Goal: Task Accomplishment & Management: Use online tool/utility

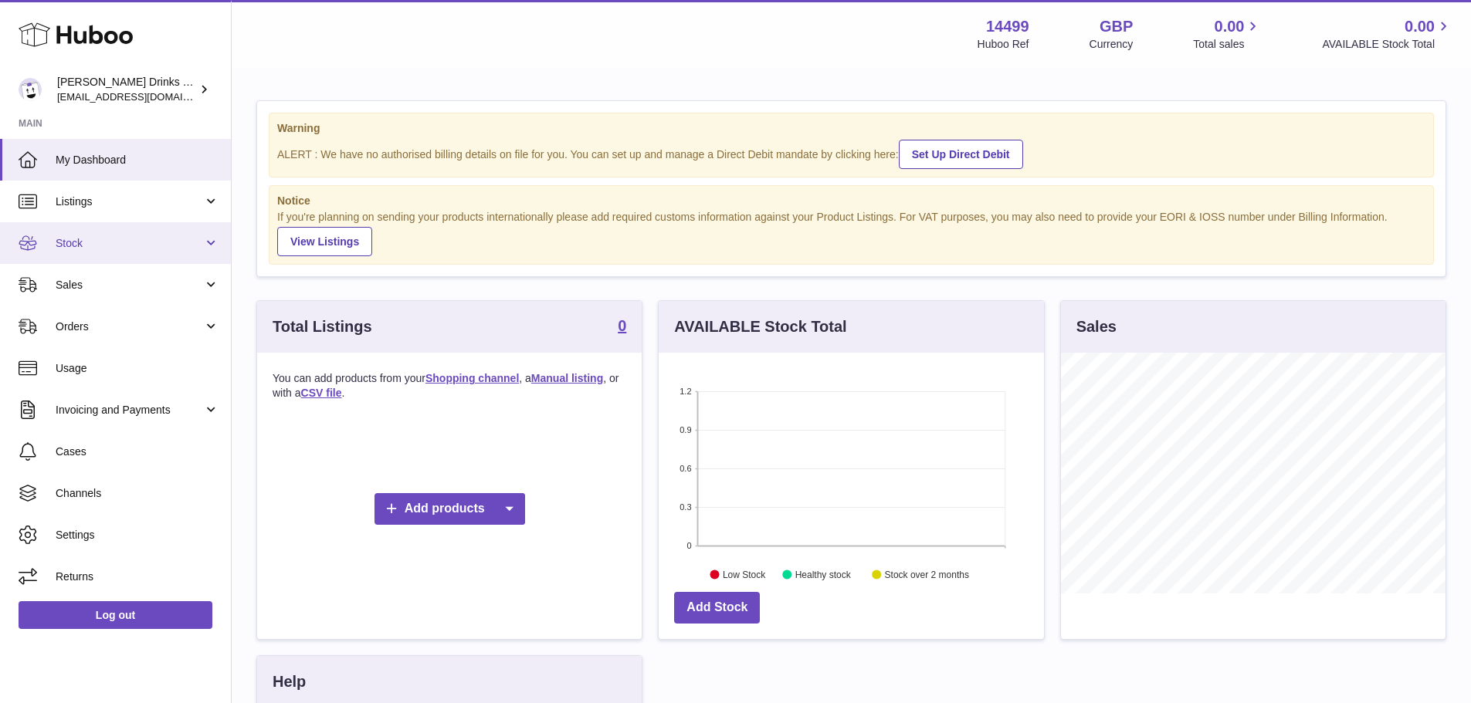
scroll to position [241, 385]
click at [78, 218] on link "Listings" at bounding box center [115, 202] width 231 height 42
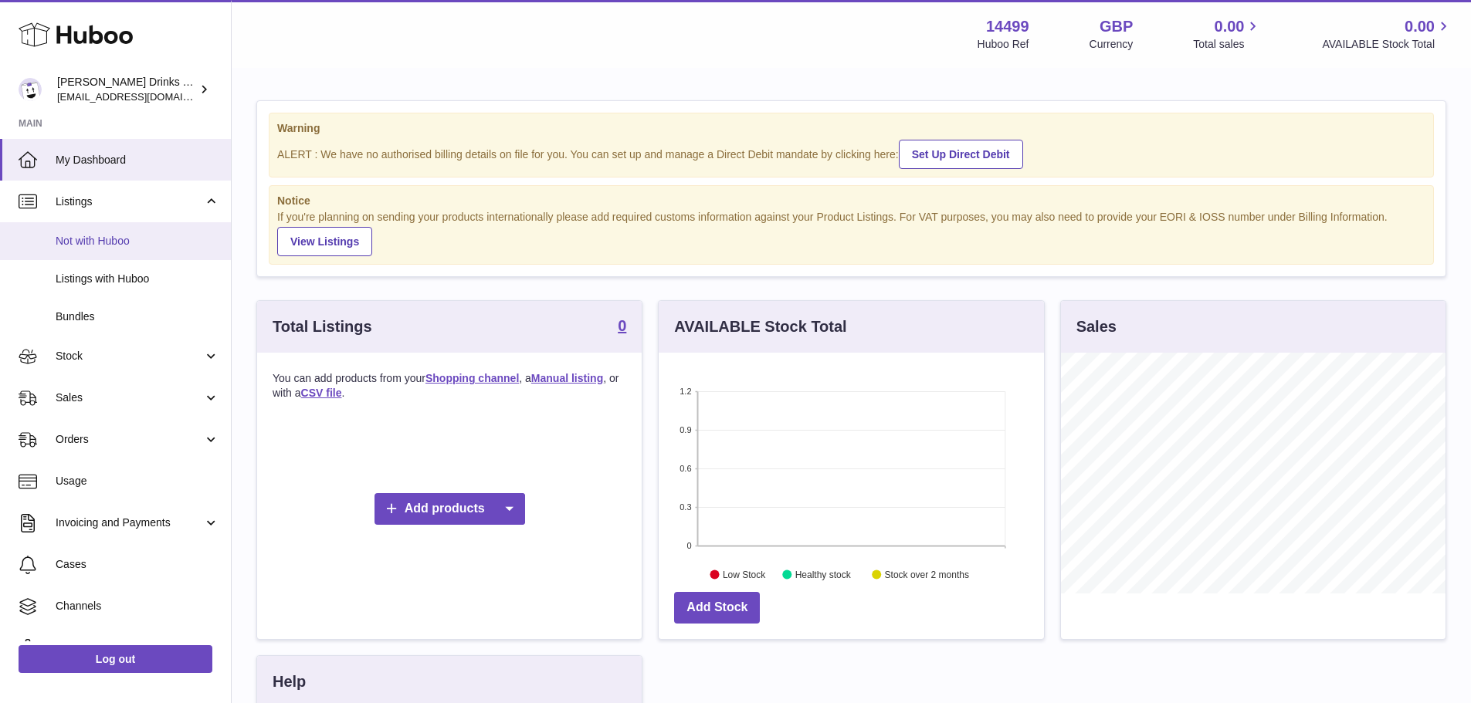
click at [92, 242] on span "Not with Huboo" at bounding box center [138, 241] width 164 height 15
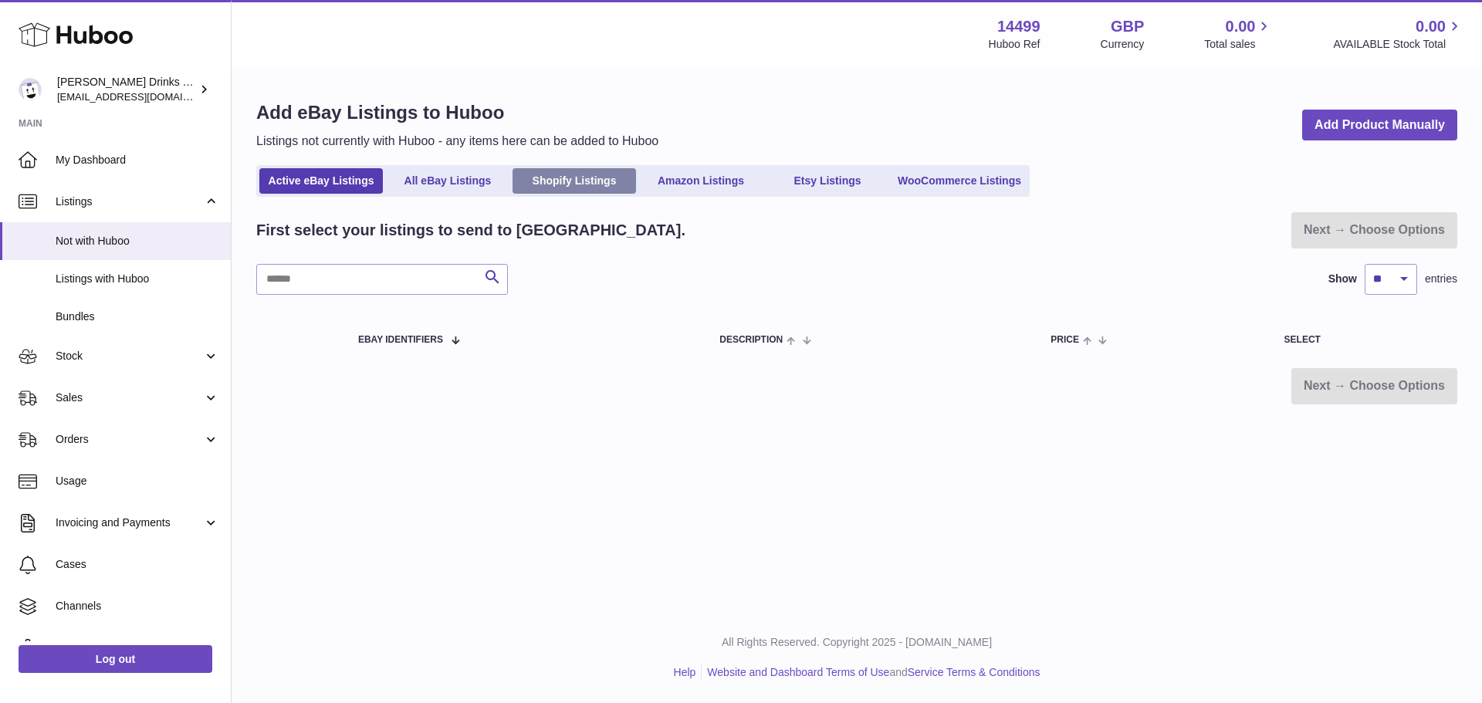
click at [554, 178] on link "Shopify Listings" at bounding box center [575, 180] width 124 height 25
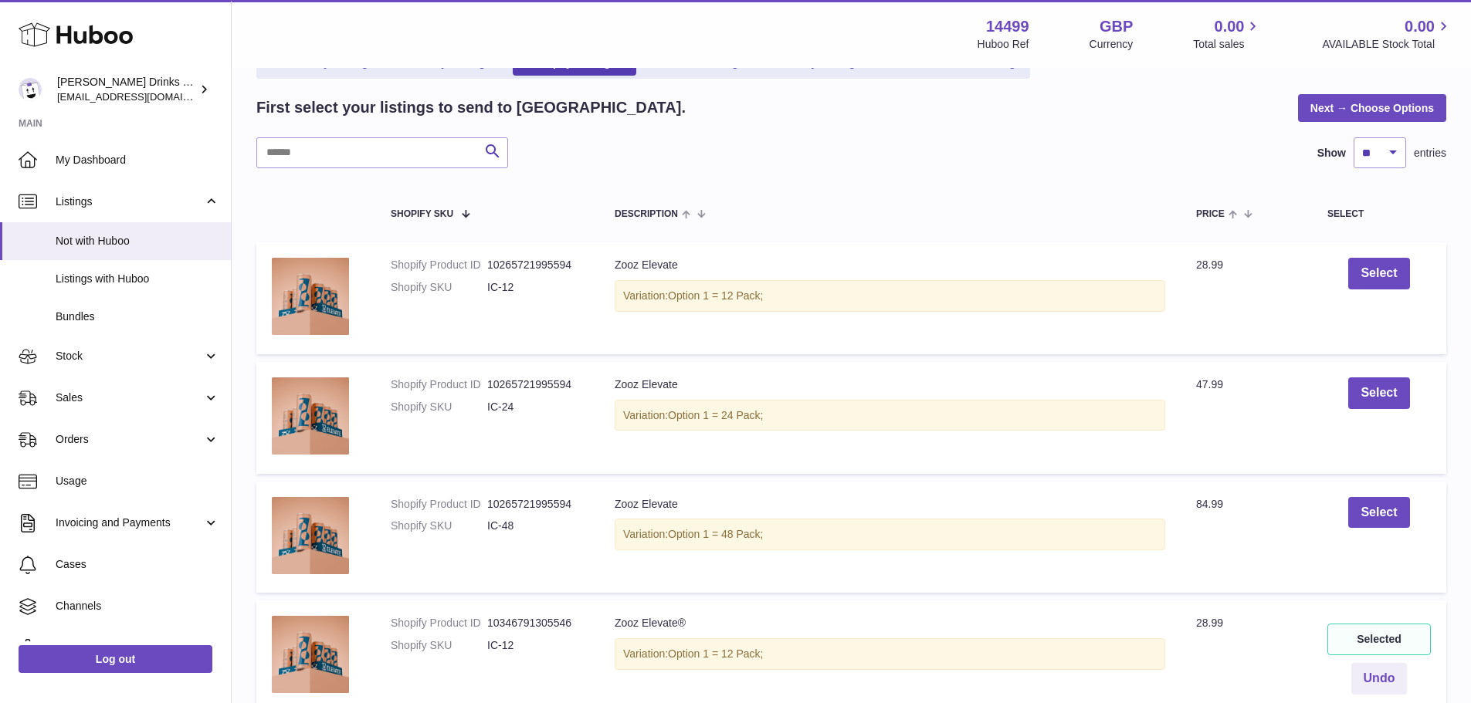
scroll to position [232, 0]
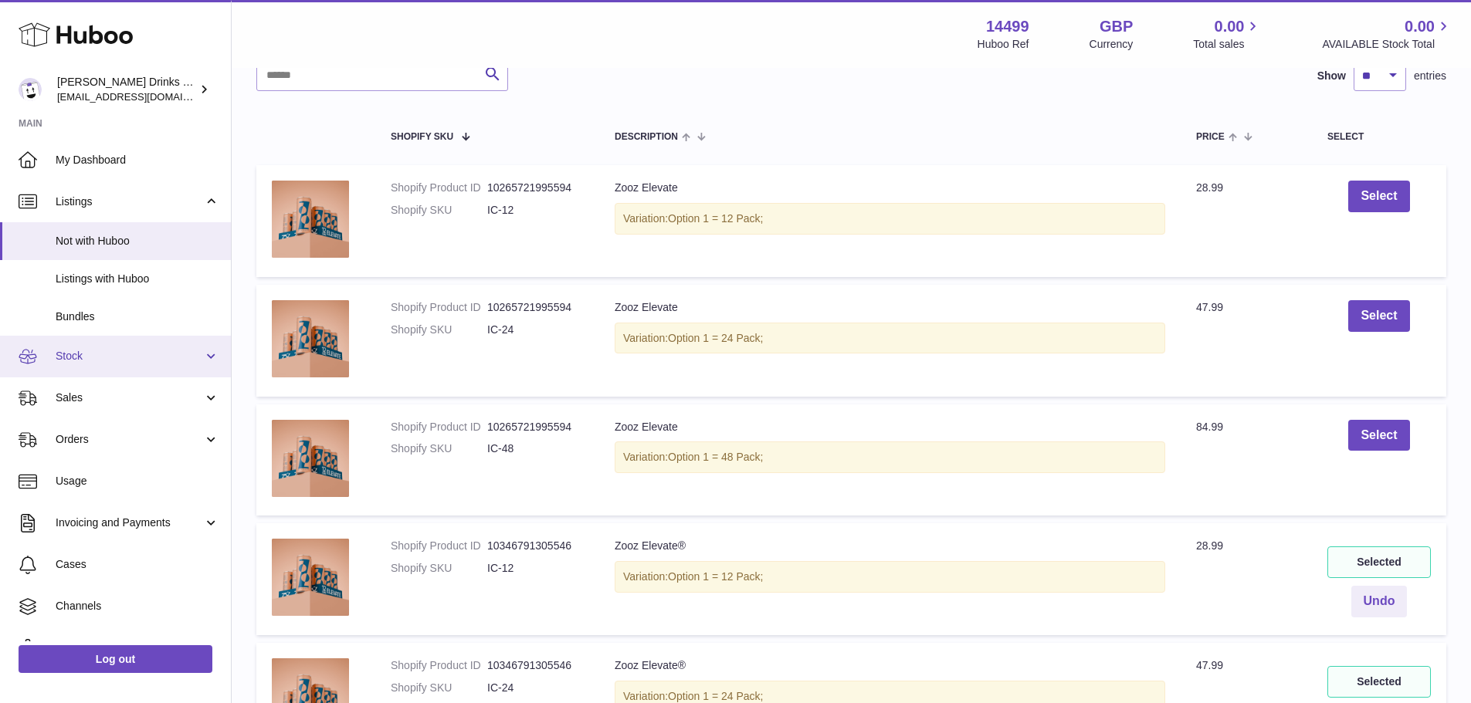
click at [76, 357] on span "Stock" at bounding box center [129, 356] width 147 height 15
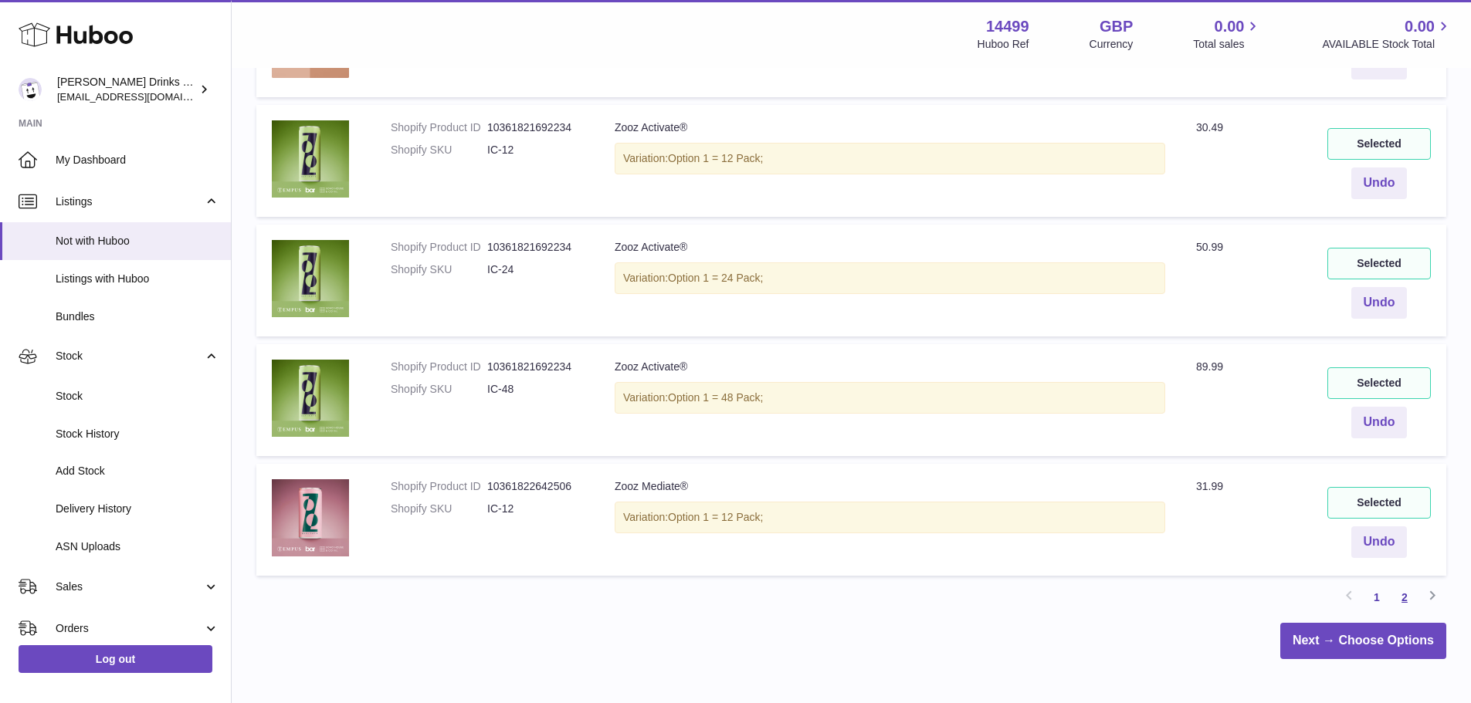
click at [1404, 599] on link "2" at bounding box center [1404, 598] width 28 height 28
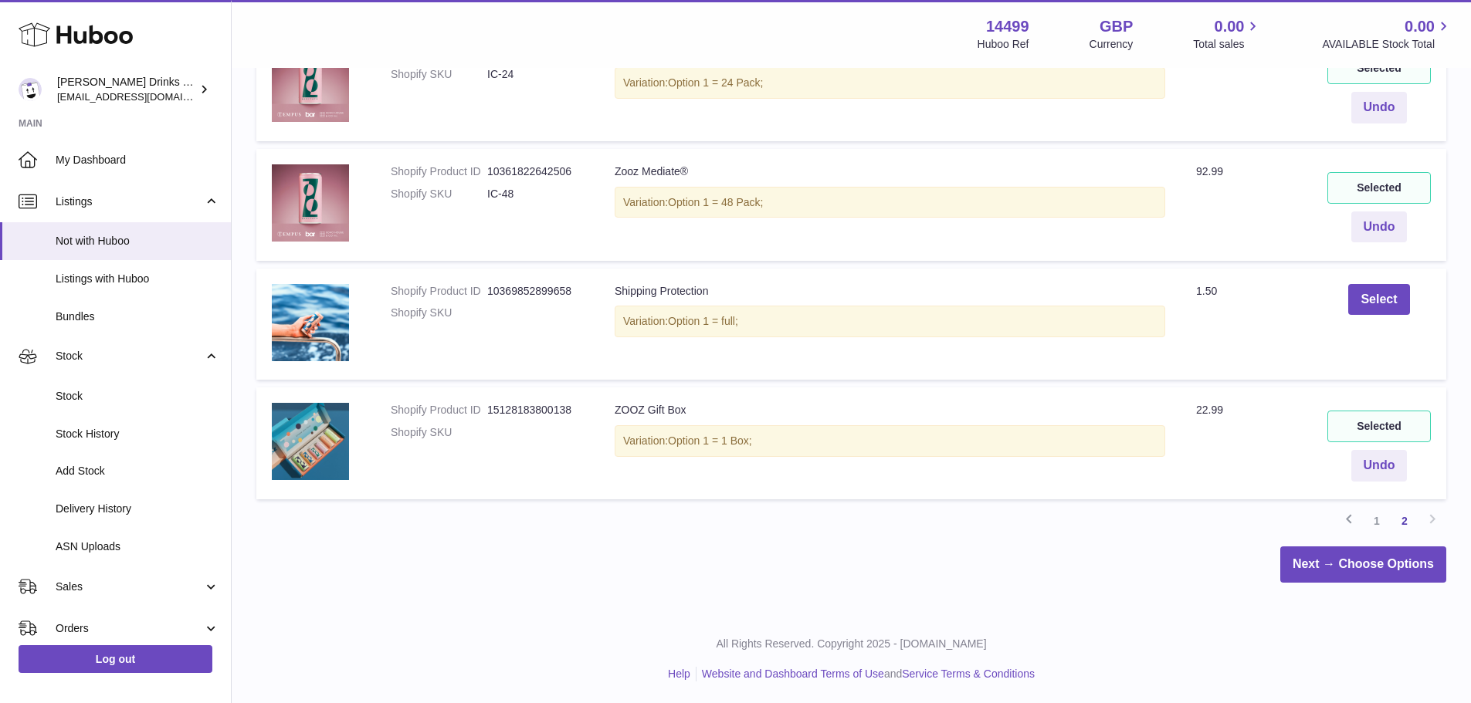
scroll to position [369, 0]
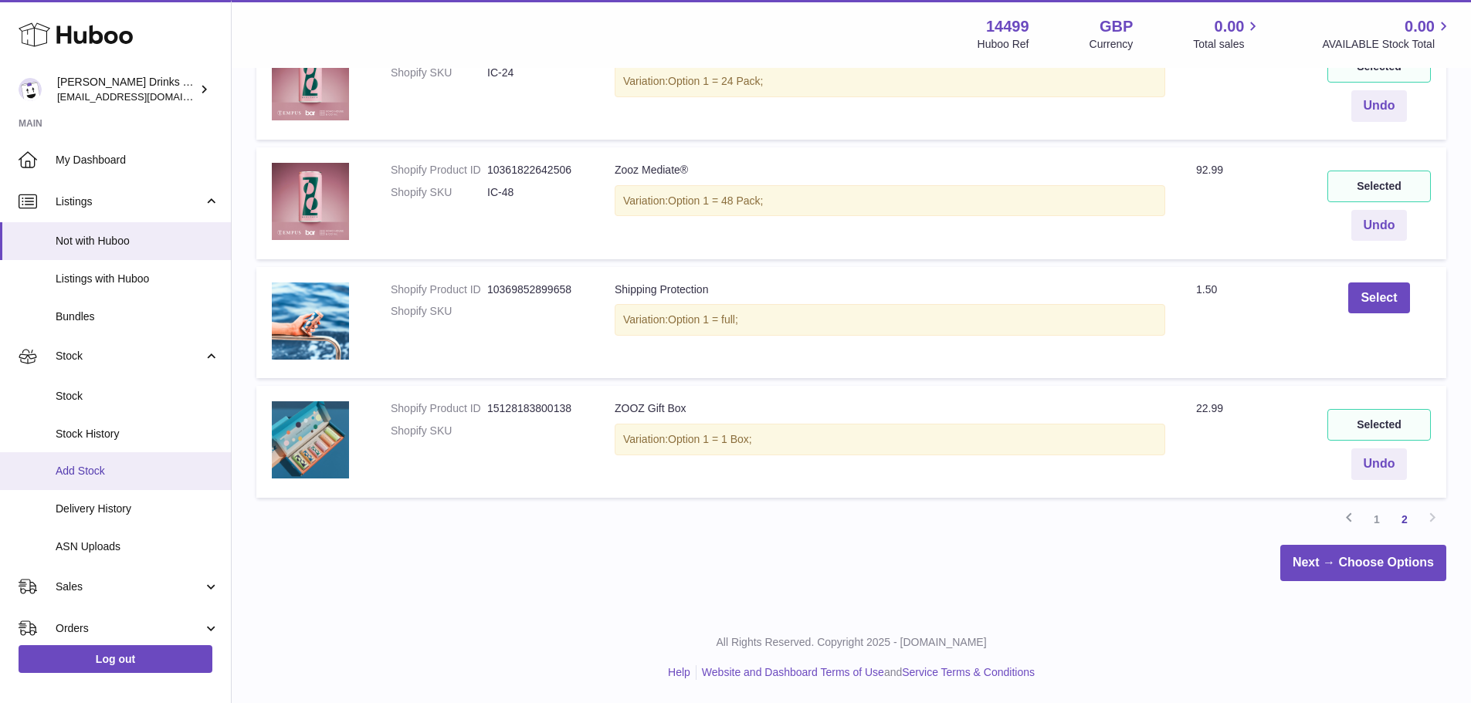
click at [103, 462] on link "Add Stock" at bounding box center [115, 471] width 231 height 38
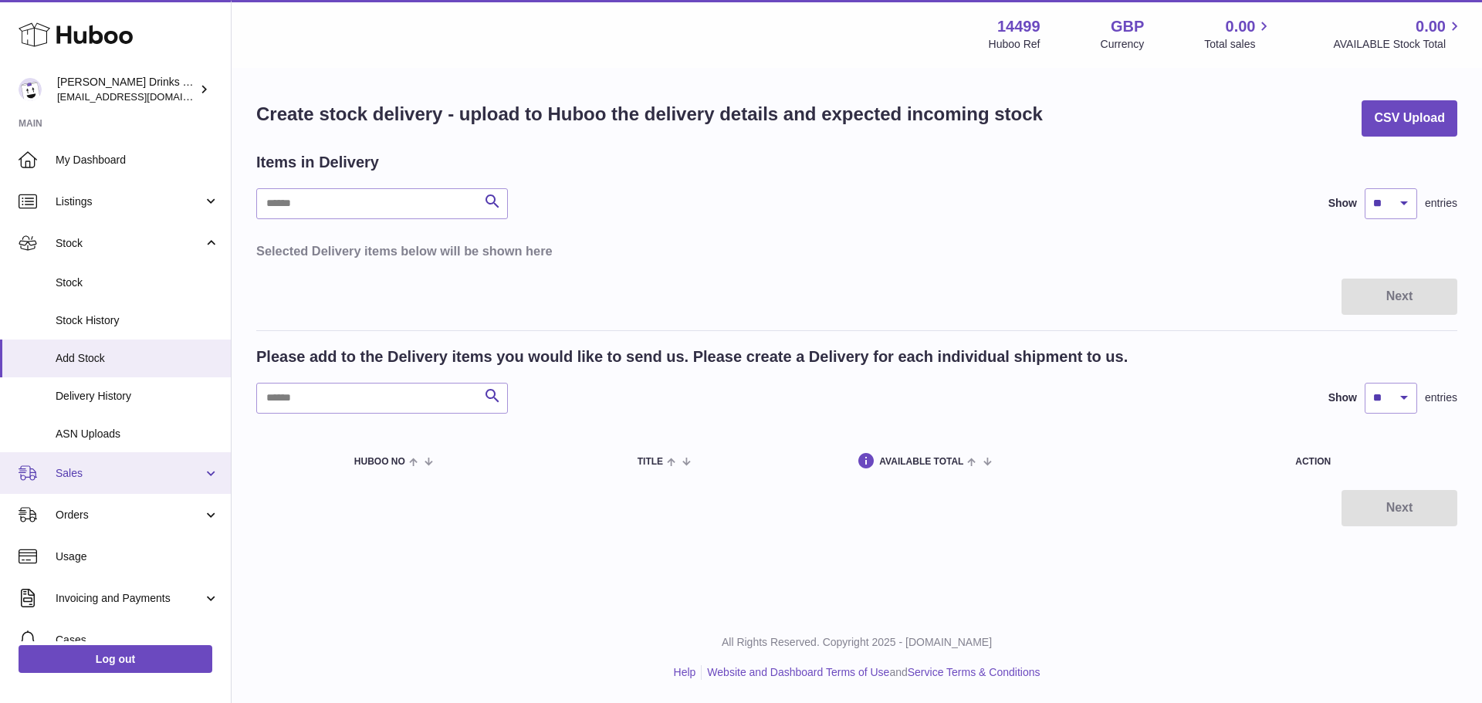
click at [115, 477] on span "Sales" at bounding box center [129, 473] width 147 height 15
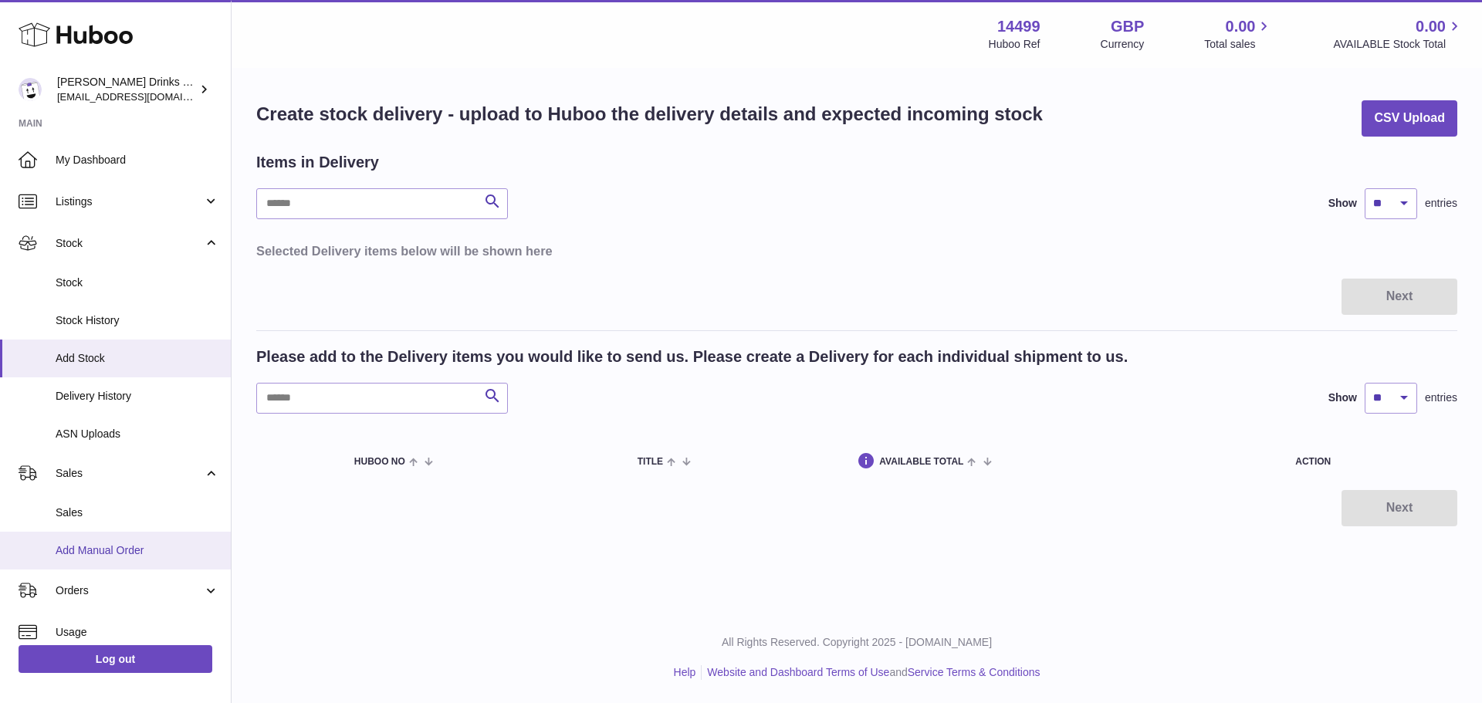
click at [133, 557] on span "Add Manual Order" at bounding box center [138, 551] width 164 height 15
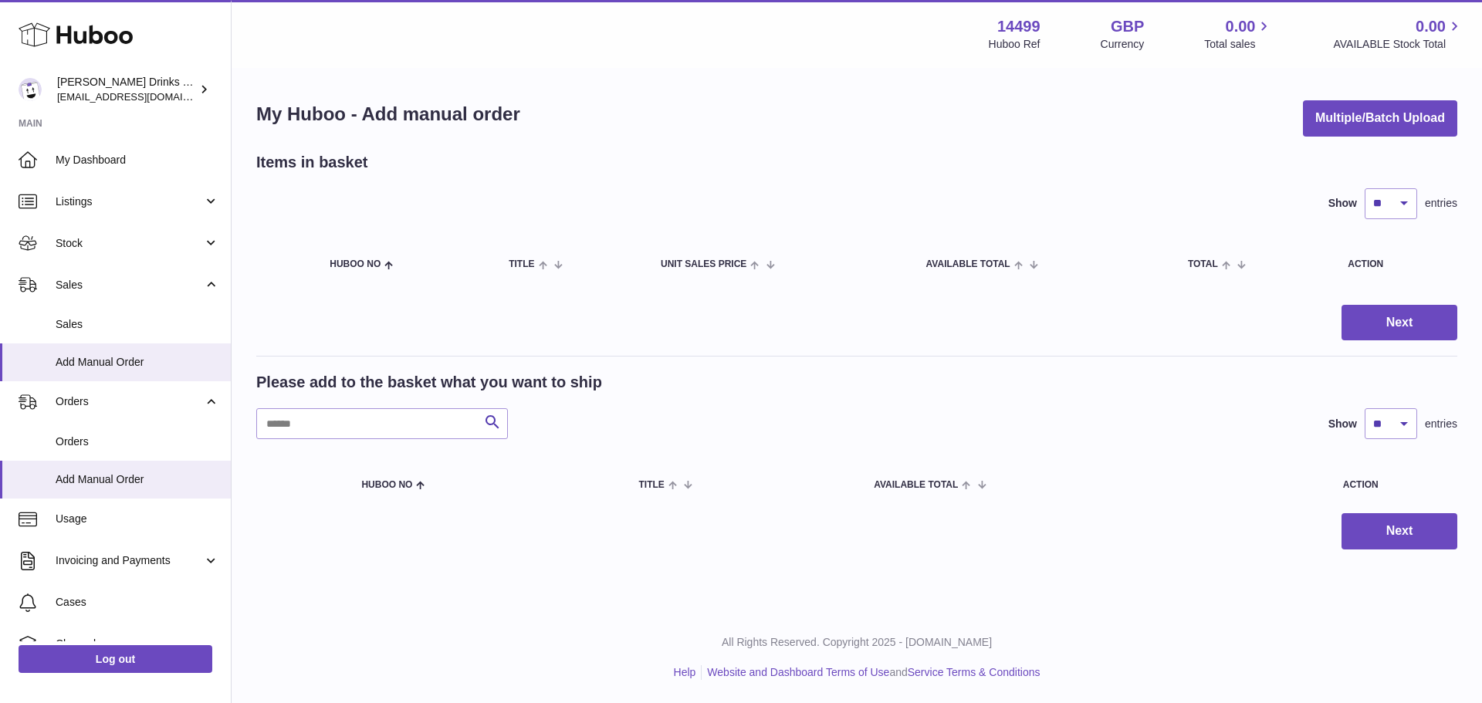
click at [984, 175] on div "Items in basket Show ** ** ** *** entries Huboo no Title Unit Sales Price AVAIL…" at bounding box center [856, 222] width 1201 height 141
click at [830, 437] on div "Search Show ** ** ** *** entries" at bounding box center [856, 423] width 1201 height 31
click at [53, 477] on link "Add Manual Order" at bounding box center [115, 480] width 231 height 38
click at [111, 205] on span "Listings" at bounding box center [129, 202] width 147 height 15
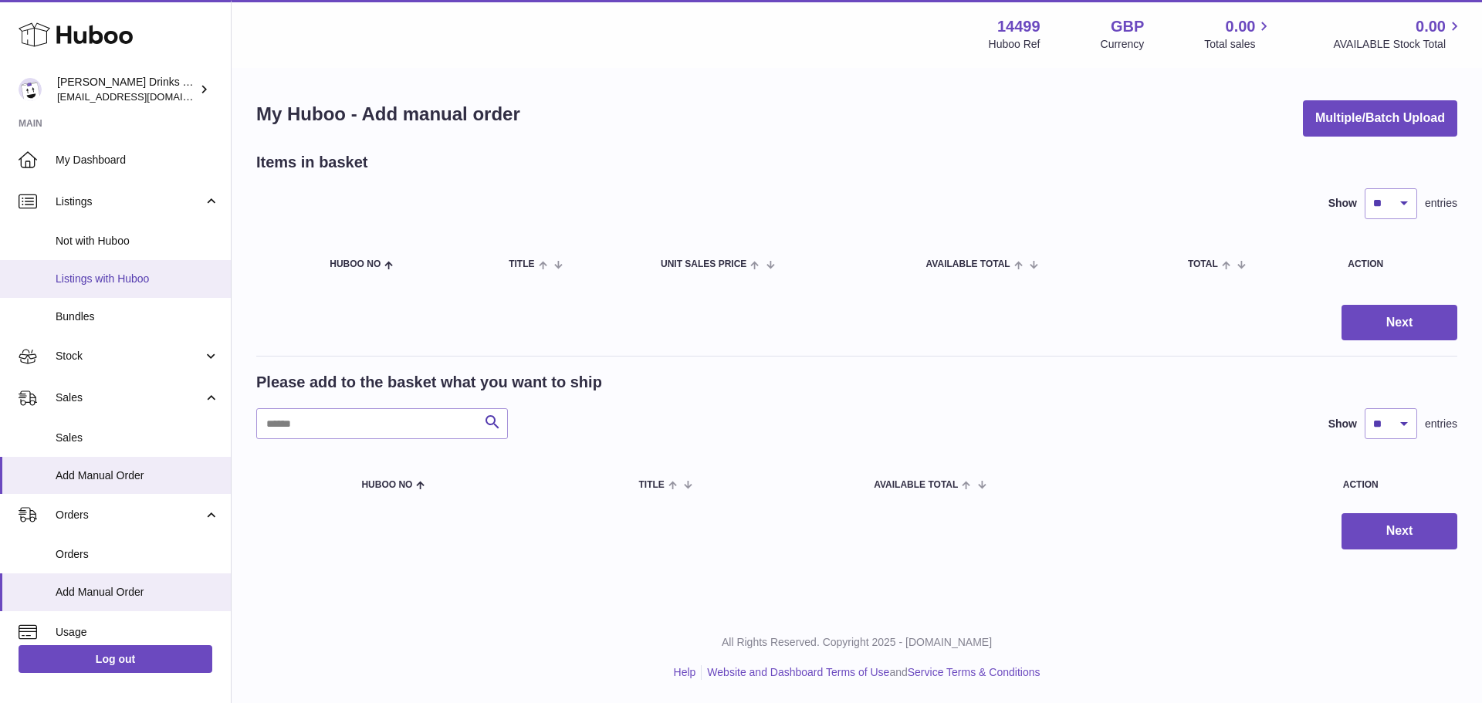
click at [107, 275] on span "Listings with Huboo" at bounding box center [138, 279] width 164 height 15
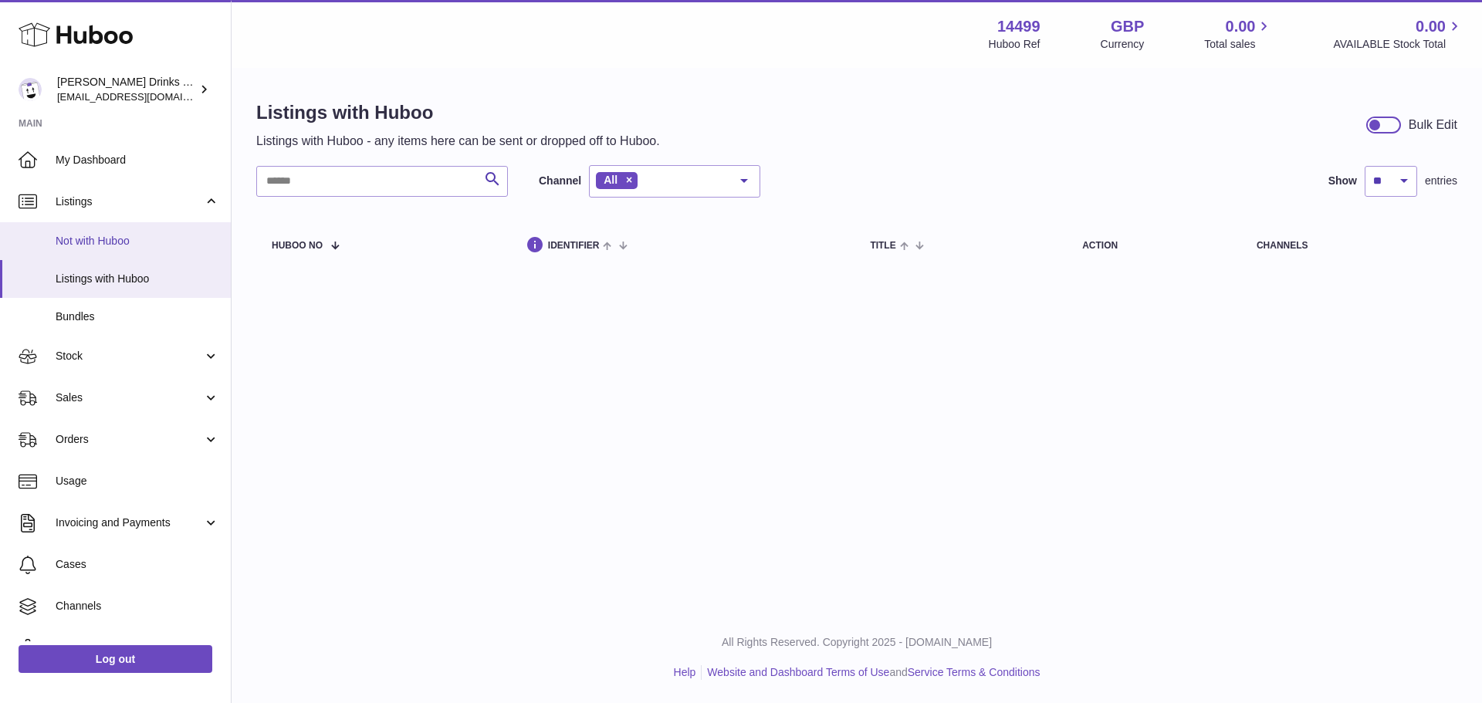
click at [134, 252] on link "Not with Huboo" at bounding box center [115, 241] width 231 height 38
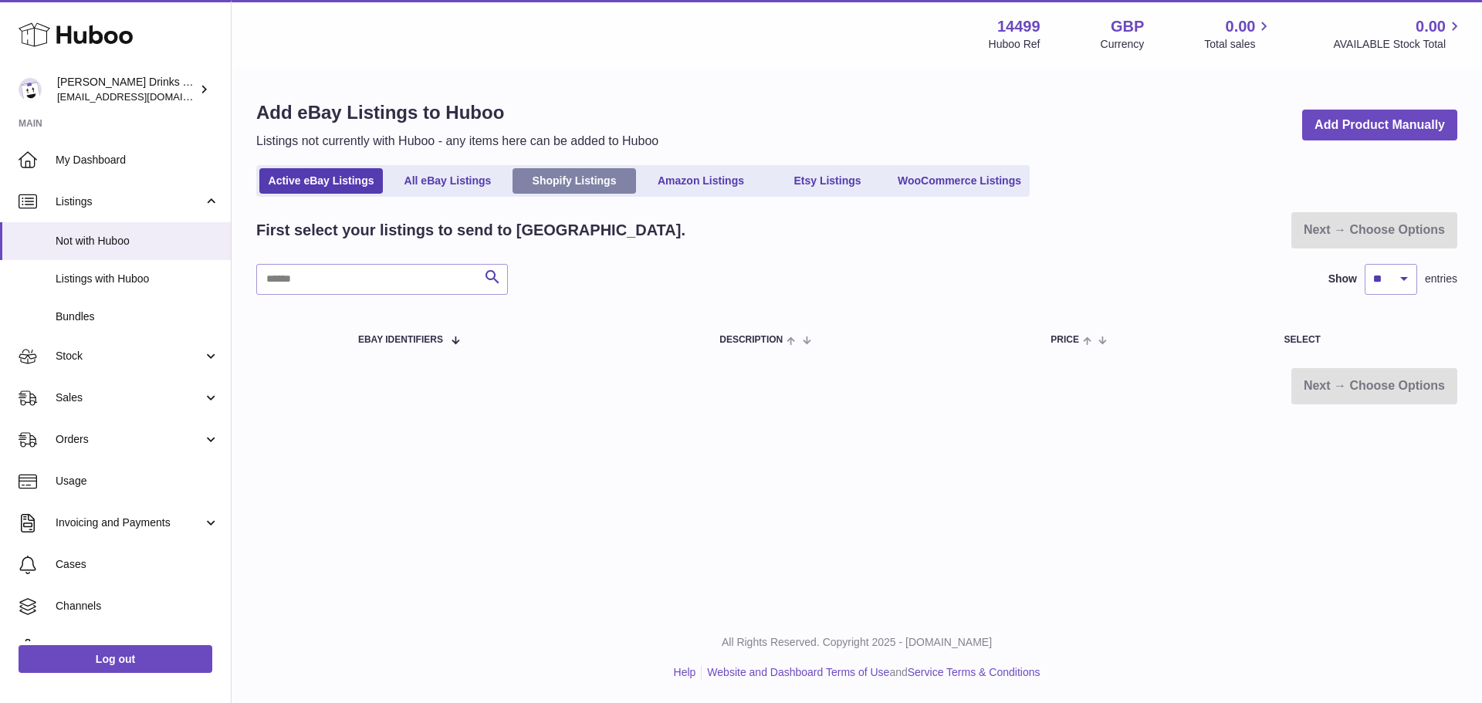
click at [605, 182] on link "Shopify Listings" at bounding box center [575, 180] width 124 height 25
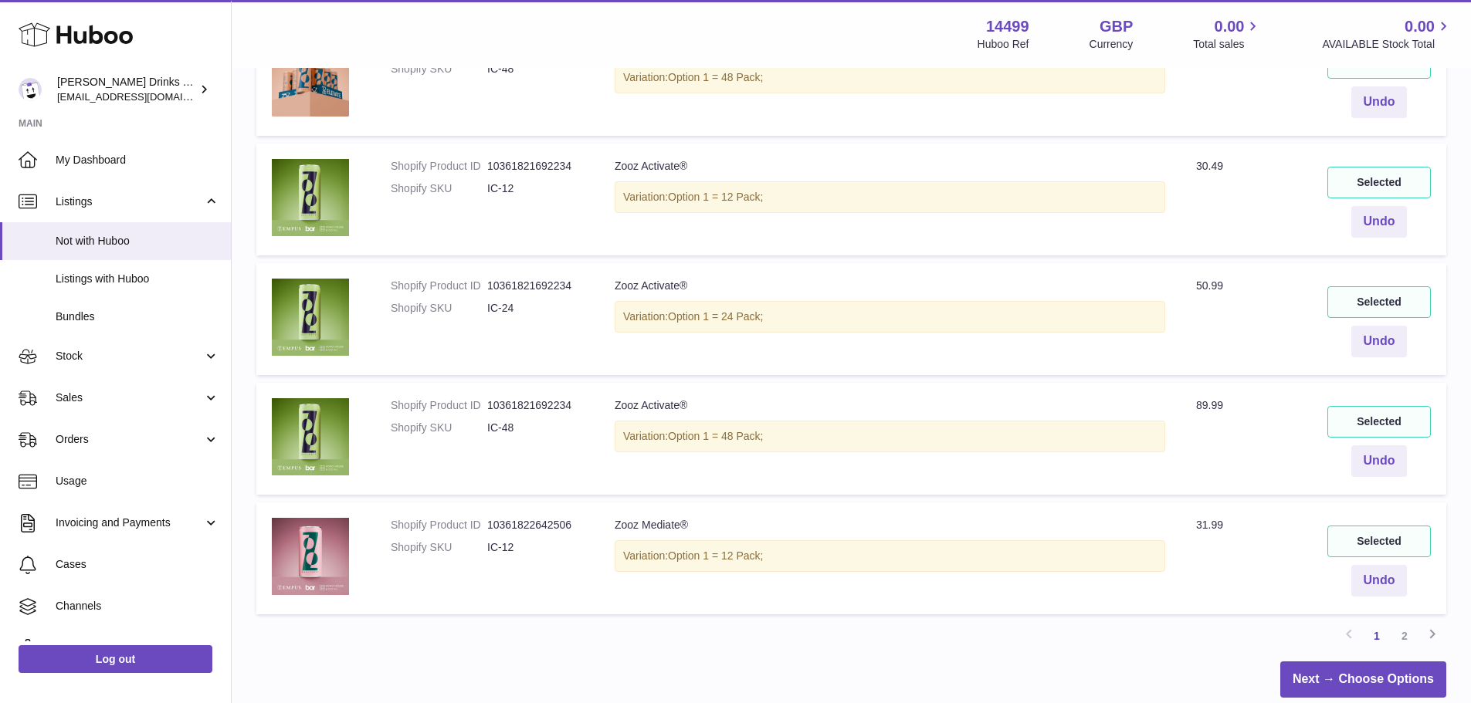
scroll to position [1004, 0]
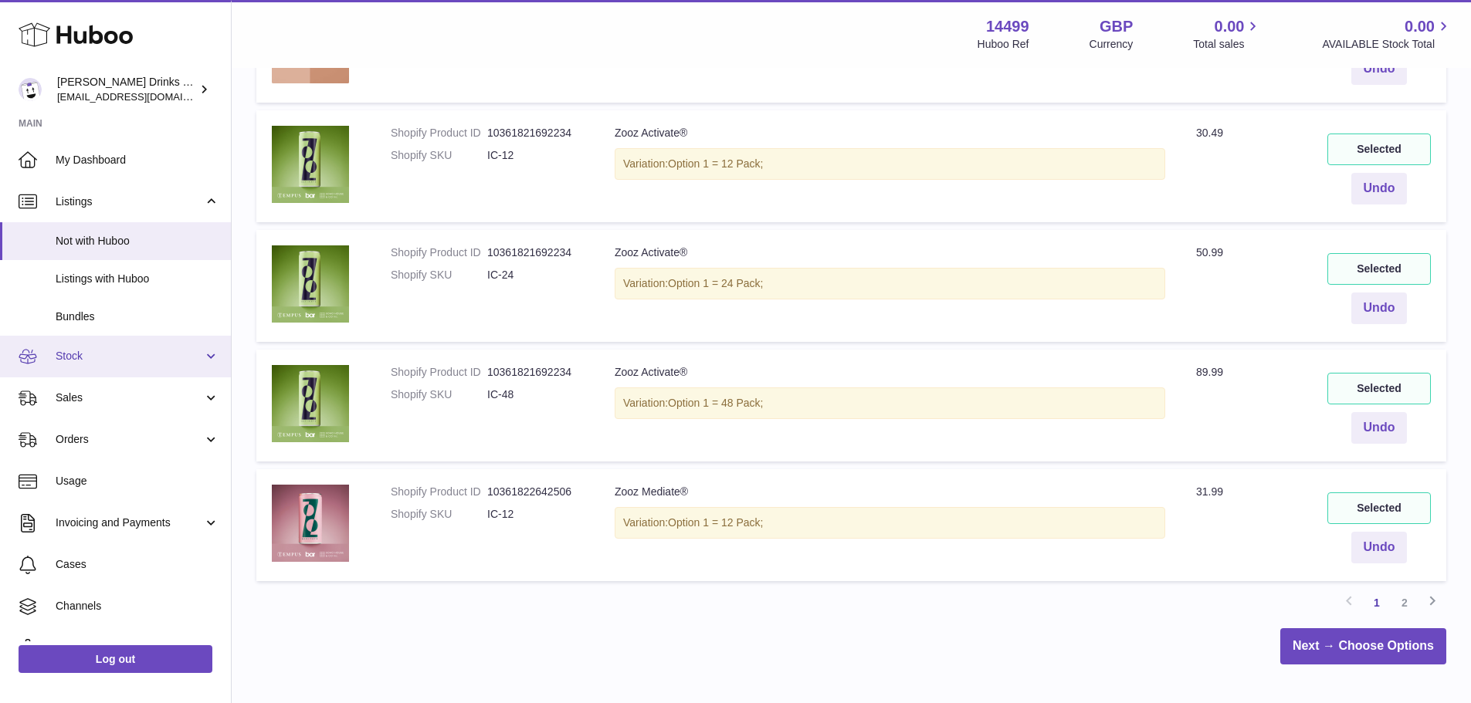
click at [114, 354] on span "Stock" at bounding box center [129, 356] width 147 height 15
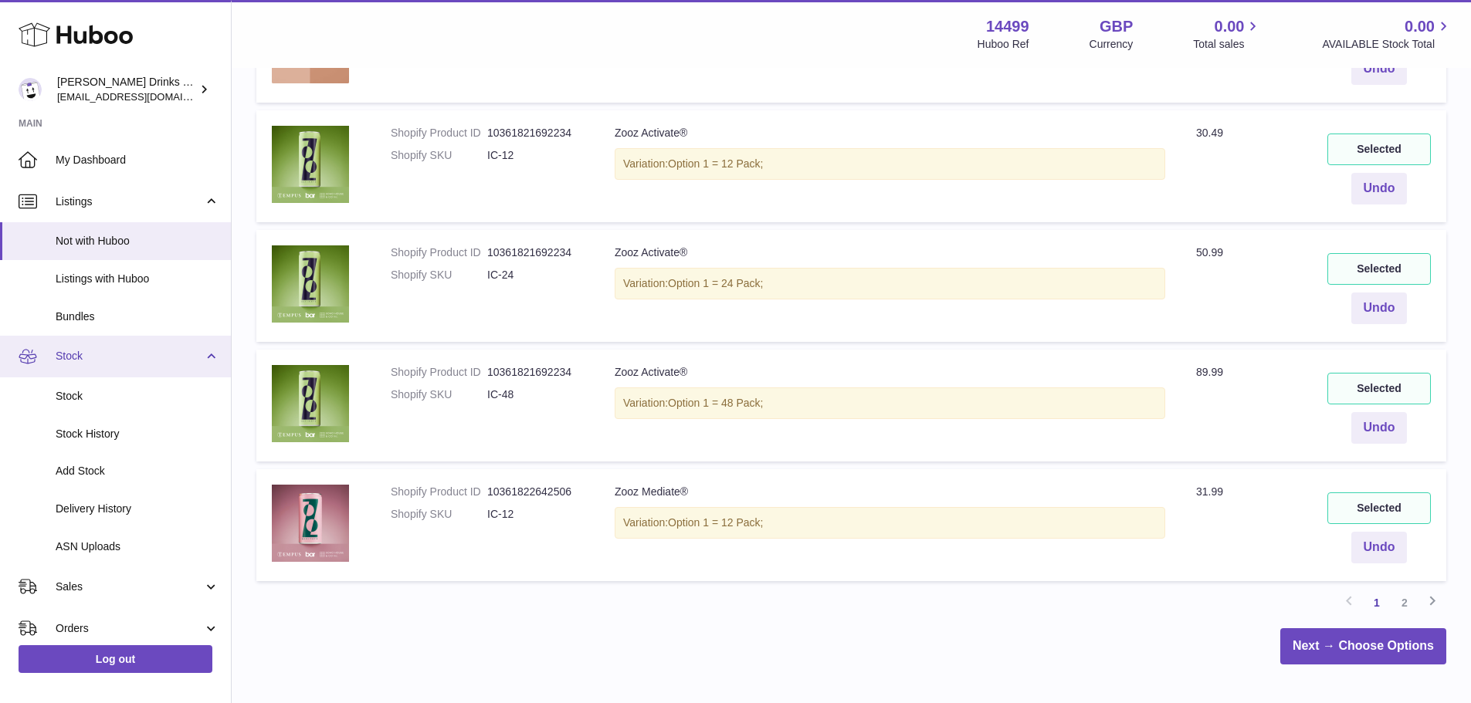
click at [133, 352] on span "Stock" at bounding box center [129, 356] width 147 height 15
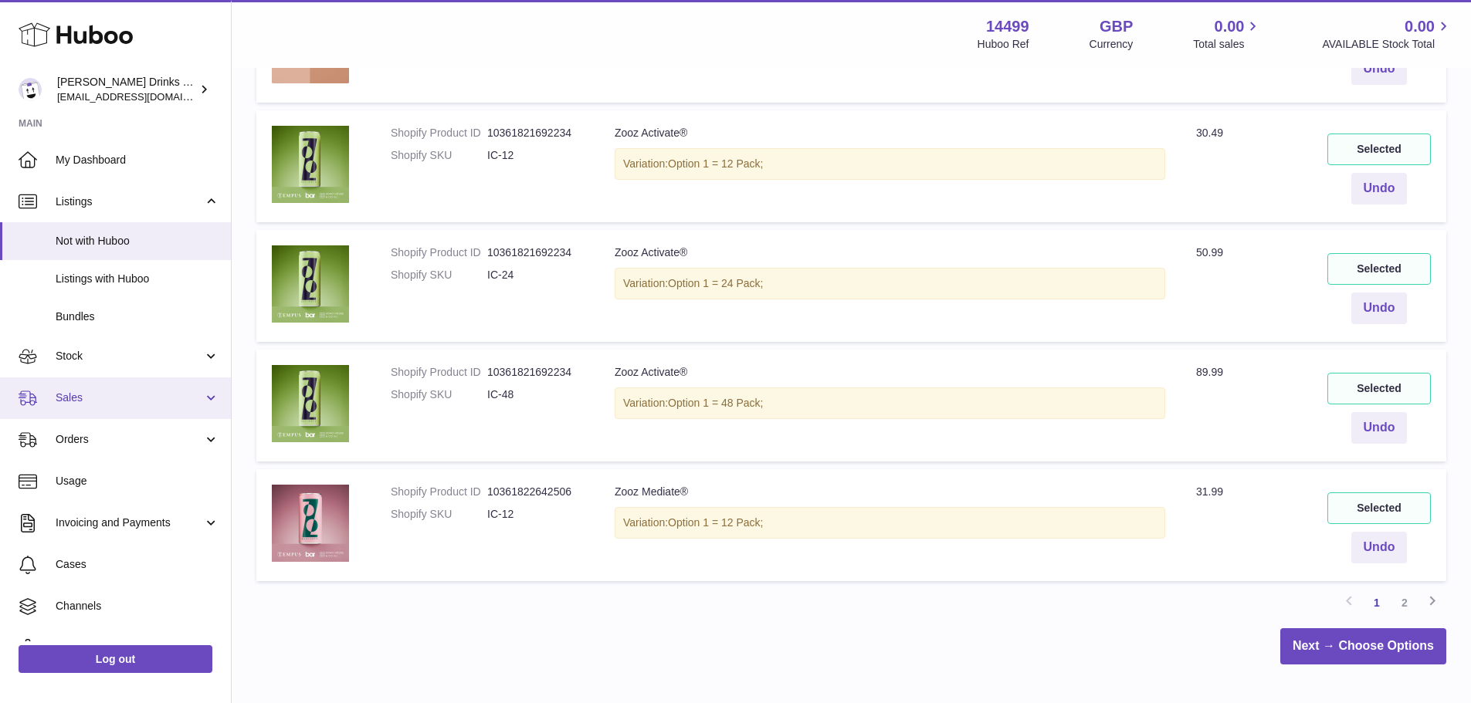
click at [131, 404] on span "Sales" at bounding box center [129, 398] width 147 height 15
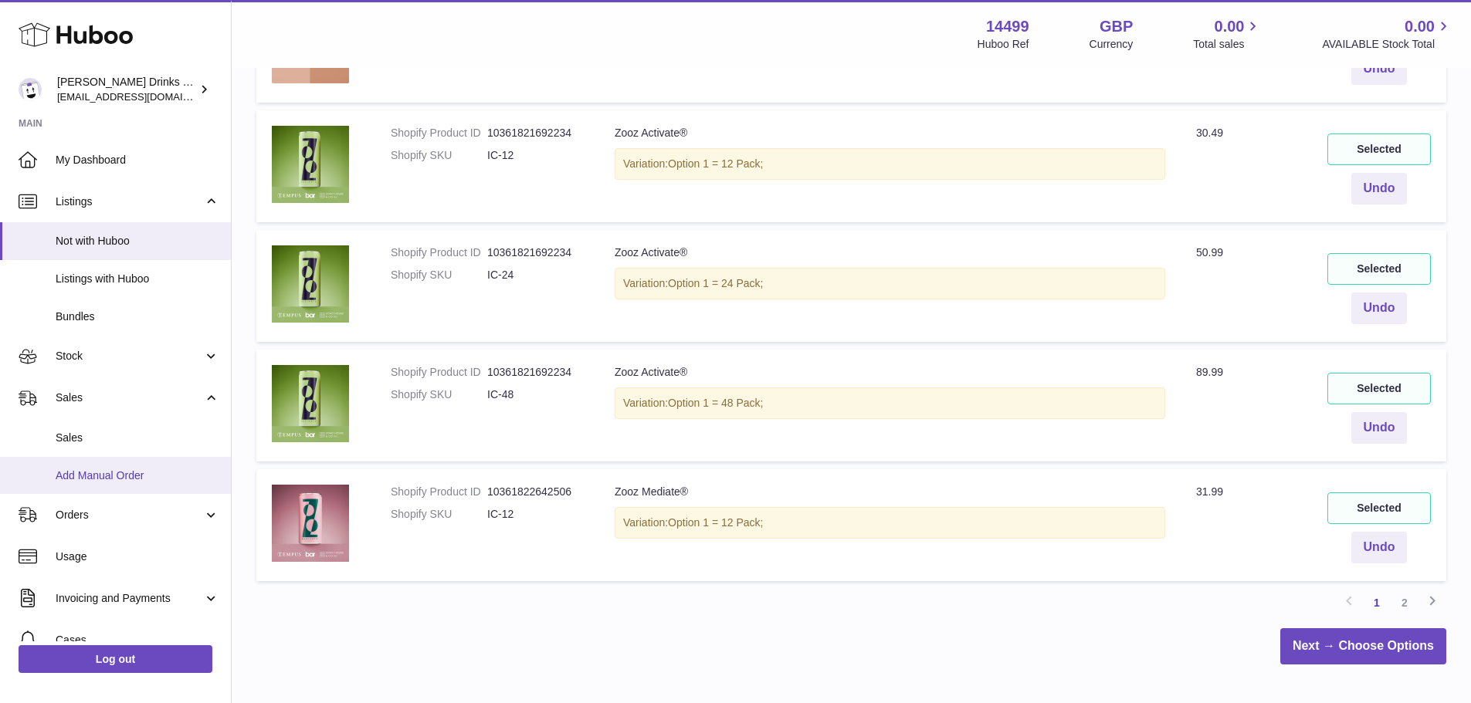
click at [152, 472] on span "Add Manual Order" at bounding box center [138, 476] width 164 height 15
